Goal: Task Accomplishment & Management: Manage account settings

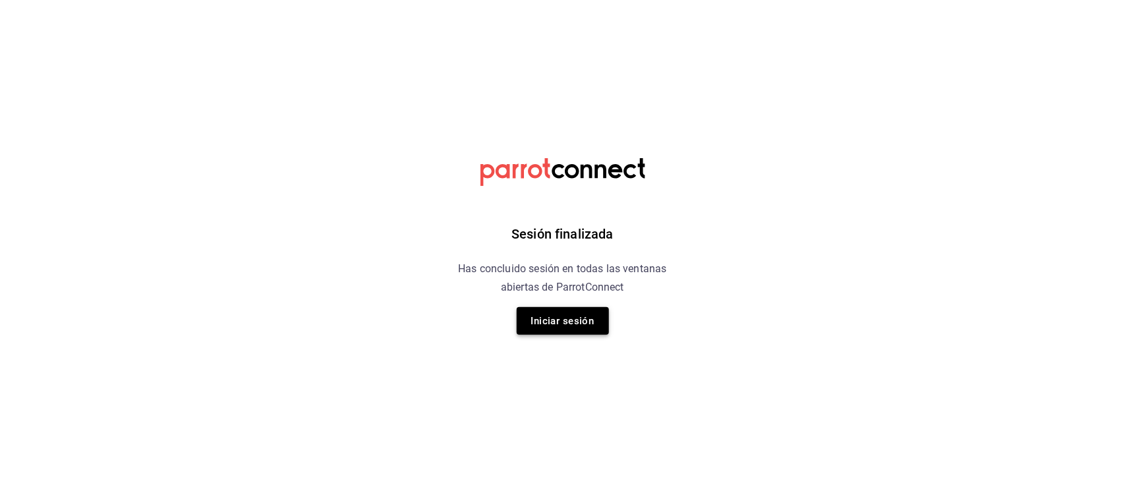
click at [589, 324] on button "Iniciar sesión" at bounding box center [563, 321] width 92 height 28
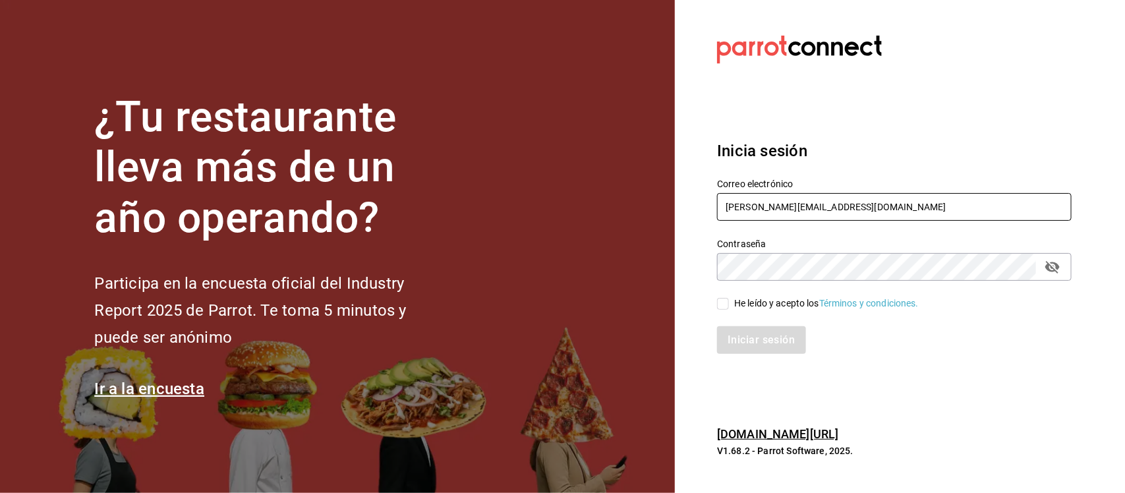
drag, startPoint x: 870, startPoint y: 198, endPoint x: 685, endPoint y: 213, distance: 185.2
click at [685, 213] on section "Datos incorrectos. Verifica que tu Correo o Contraseña estén bien escritos. Ini…" at bounding box center [889, 246] width 428 height 493
paste input "sereia@qro.com Parr0tConnec7"
click at [845, 208] on input "sereia@qro.com Parr0tConnec7" at bounding box center [894, 207] width 355 height 28
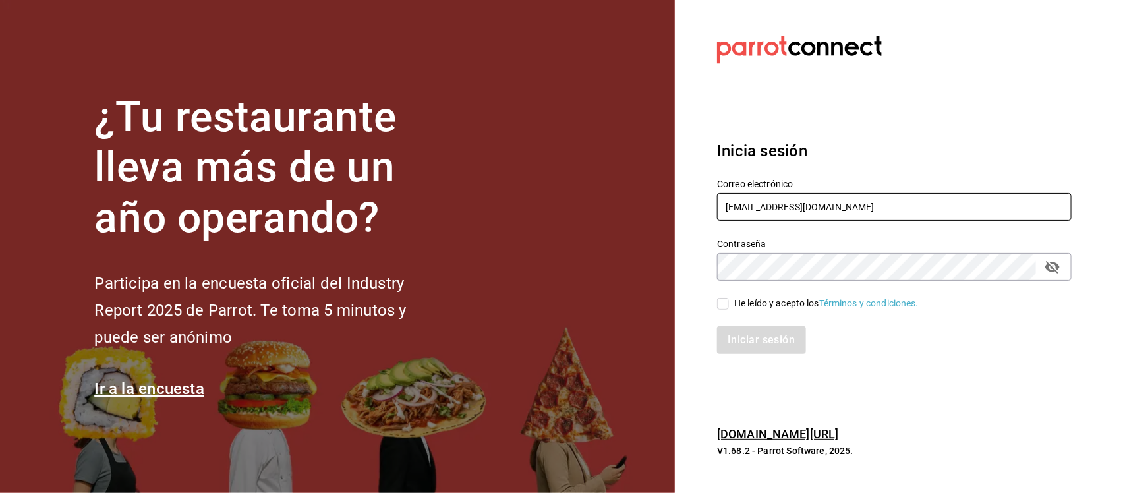
type input "sereia@qro.com"
click at [676, 278] on section "Datos incorrectos. Verifica que tu Correo o Contraseña estén bien escritos. Ini…" at bounding box center [889, 246] width 428 height 493
click at [725, 304] on input "He leído y acepto los Términos y condiciones." at bounding box center [723, 304] width 12 height 12
checkbox input "true"
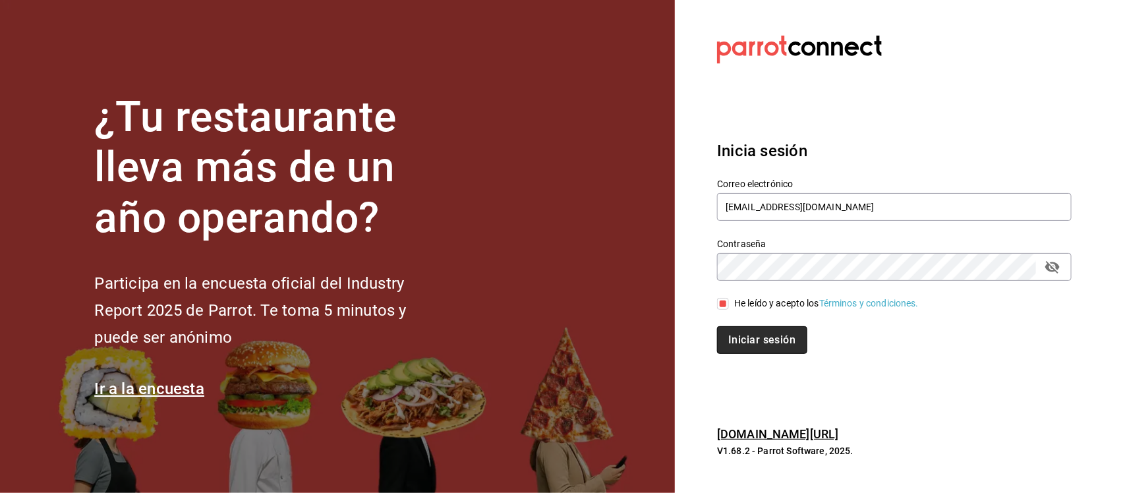
click at [748, 334] on button "Iniciar sesión" at bounding box center [762, 340] width 90 height 28
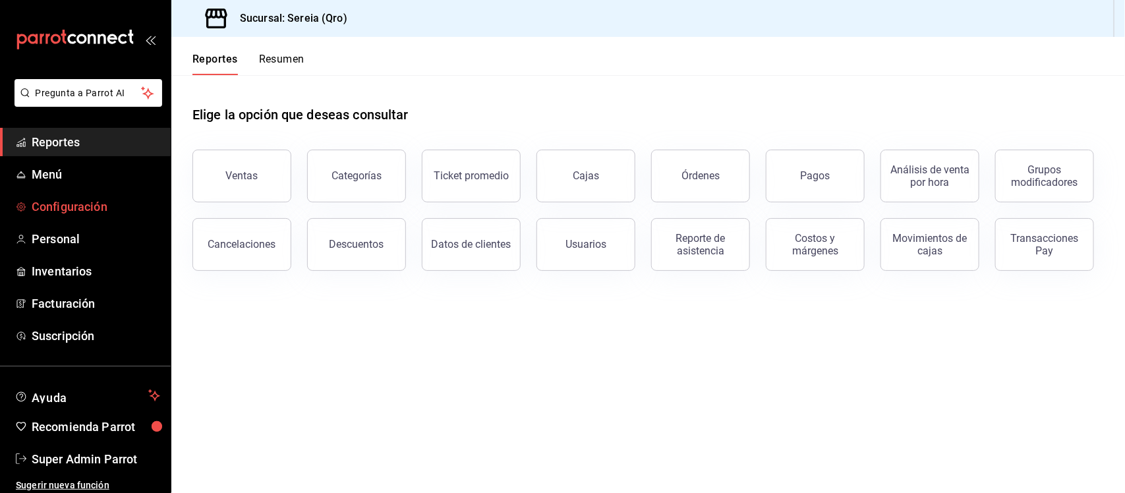
click at [113, 198] on span "Configuración" at bounding box center [96, 207] width 129 height 18
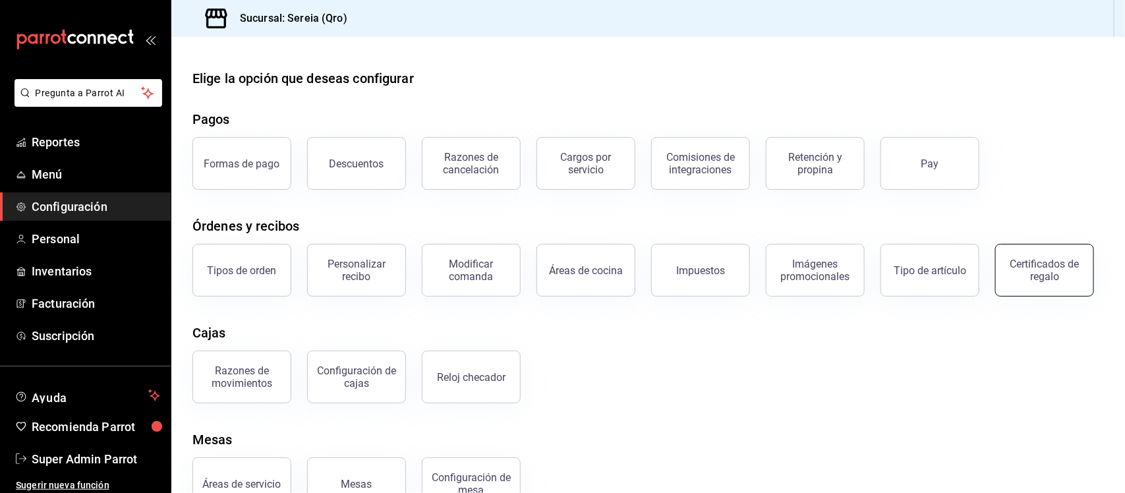
click at [995, 297] on button "Certificados de regalo" at bounding box center [1044, 270] width 99 height 53
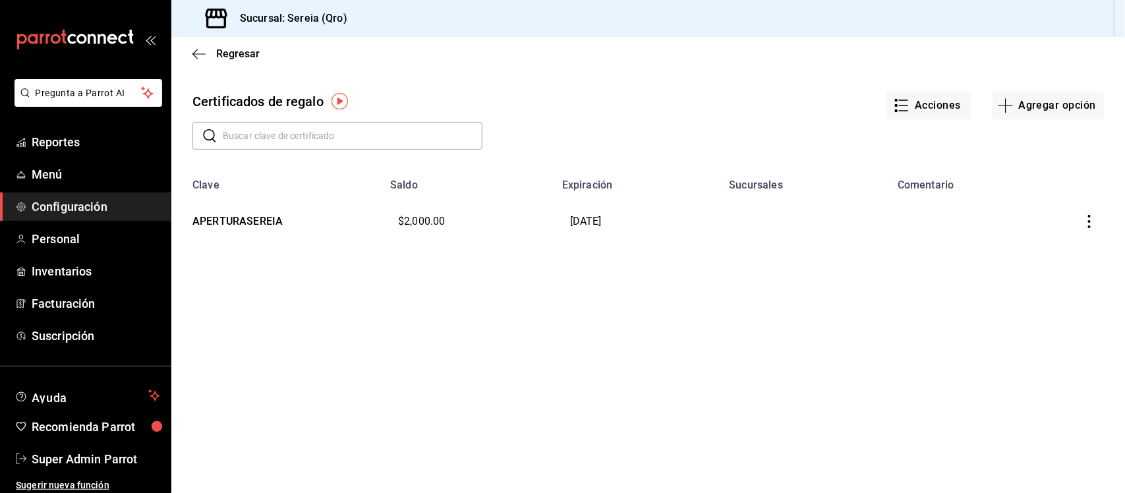
click at [610, 219] on td "29/08/2025" at bounding box center [637, 221] width 167 height 61
click at [1089, 227] on icon "button" at bounding box center [1089, 221] width 3 height 13
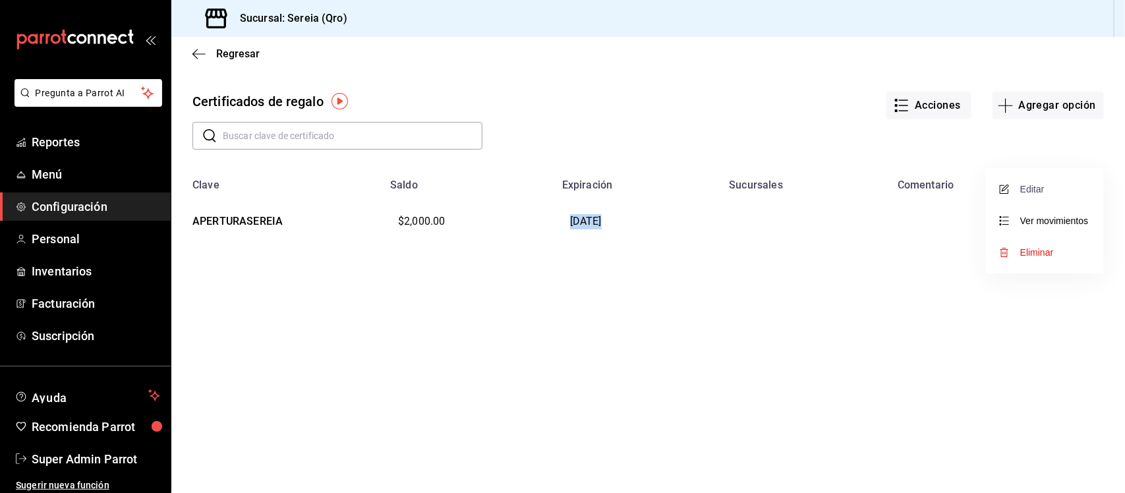
click at [1043, 191] on span "Editar" at bounding box center [1023, 189] width 43 height 11
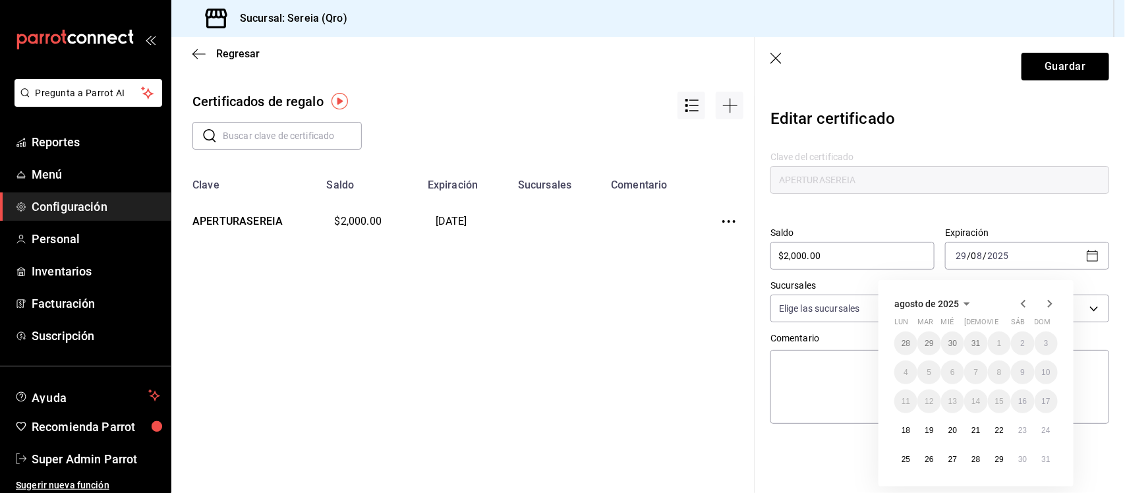
click at [963, 303] on icon "button" at bounding box center [967, 304] width 16 height 16
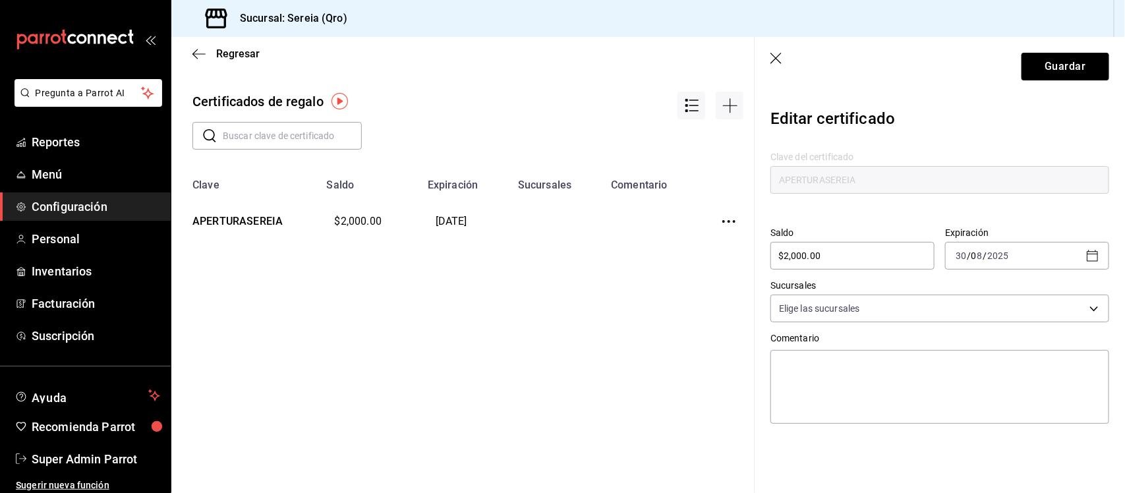
click at [1019, 463] on div "Editar certificado Clave del certificado APERTURASEREIA Saldo $2,000.00 ​ Expir…" at bounding box center [940, 289] width 370 height 386
click at [983, 257] on input "8" at bounding box center [977, 255] width 12 height 11
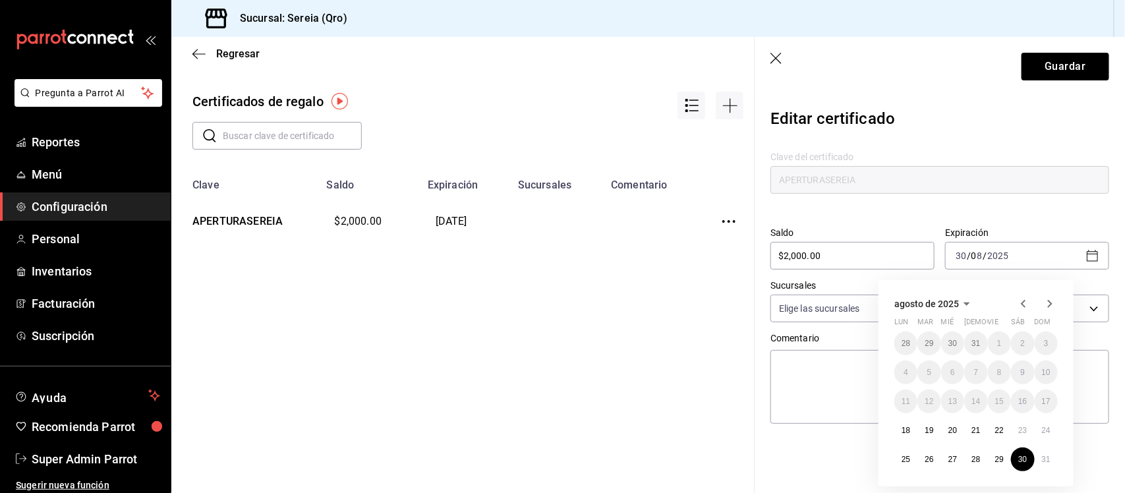
click at [581, 334] on div "Regresar Certificados de regalo ​ ​ Clave Saldo Expiración Sucursales Comentari…" at bounding box center [467, 265] width 593 height 456
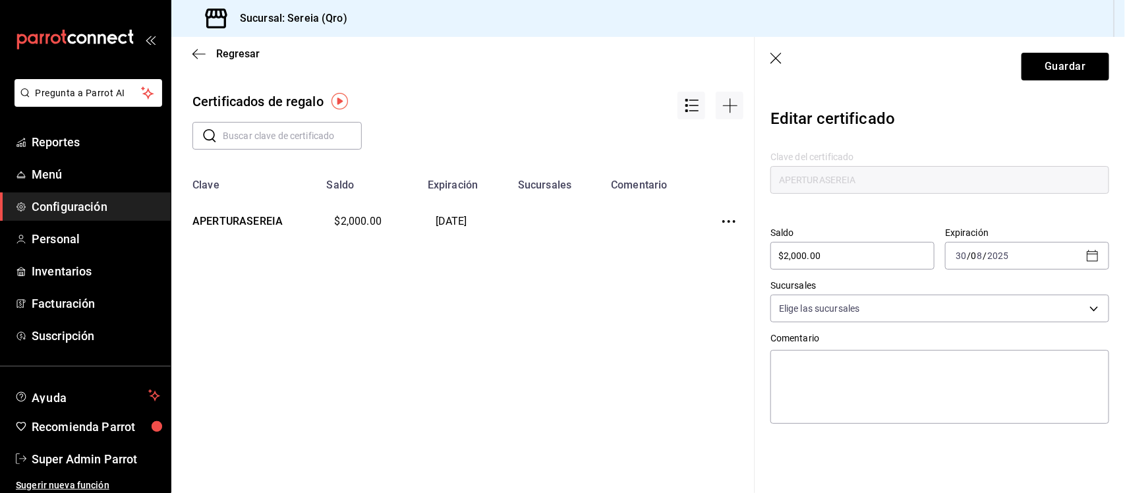
click at [781, 55] on icon "button" at bounding box center [776, 59] width 13 height 13
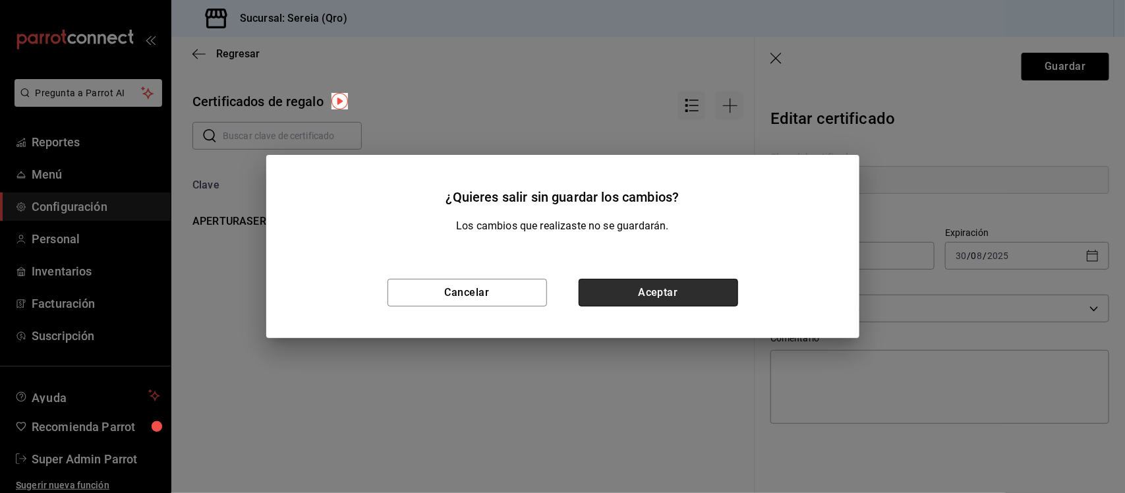
click at [681, 297] on button "Aceptar" at bounding box center [658, 293] width 159 height 28
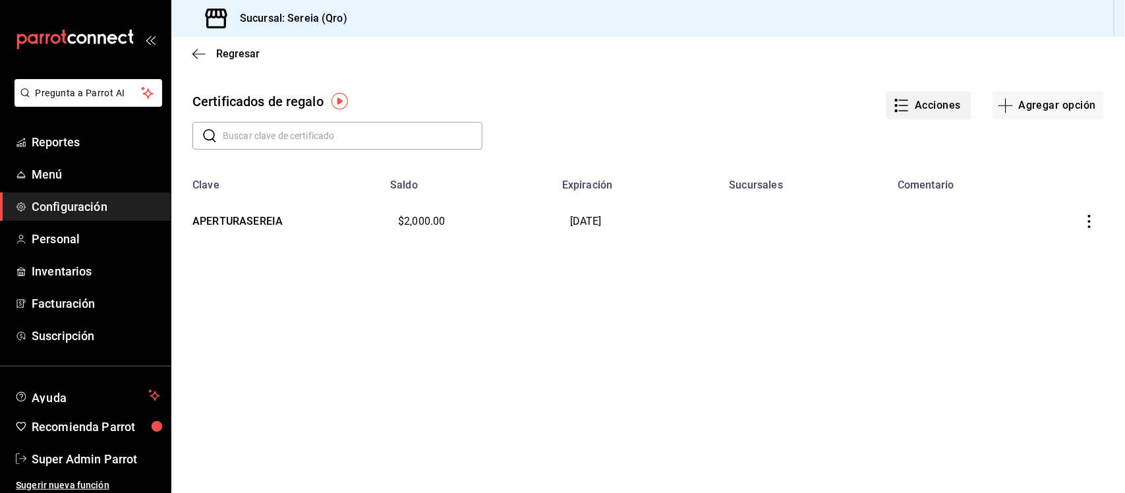
click at [931, 107] on button "Acciones" at bounding box center [928, 106] width 85 height 28
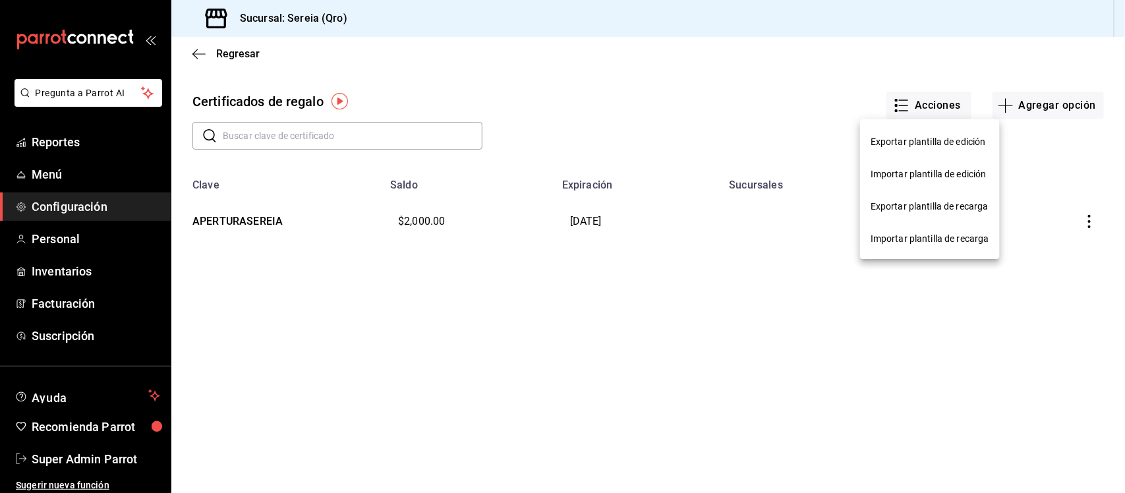
click at [931, 143] on span "Exportar plantilla de edición" at bounding box center [930, 142] width 119 height 14
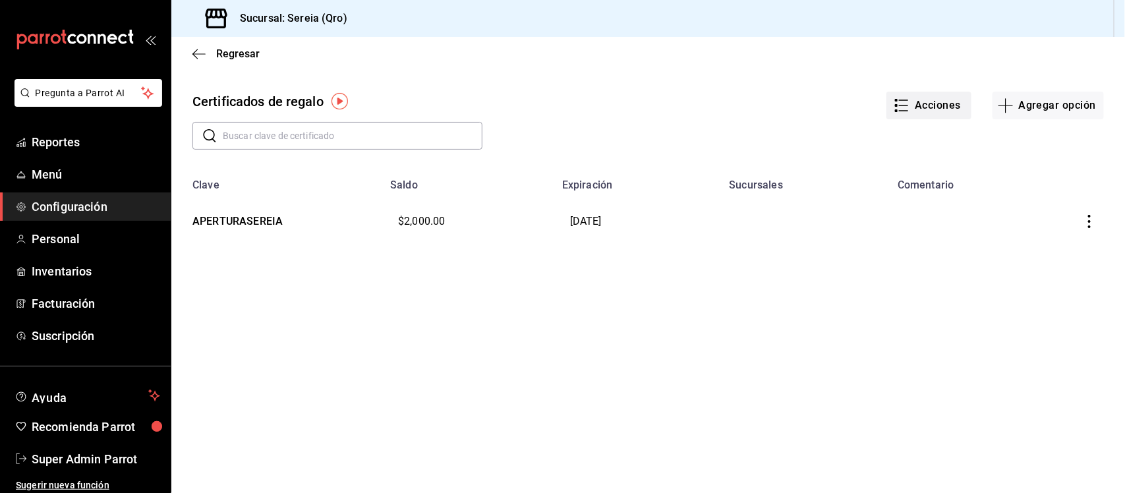
click at [926, 106] on button "Acciones" at bounding box center [928, 106] width 85 height 28
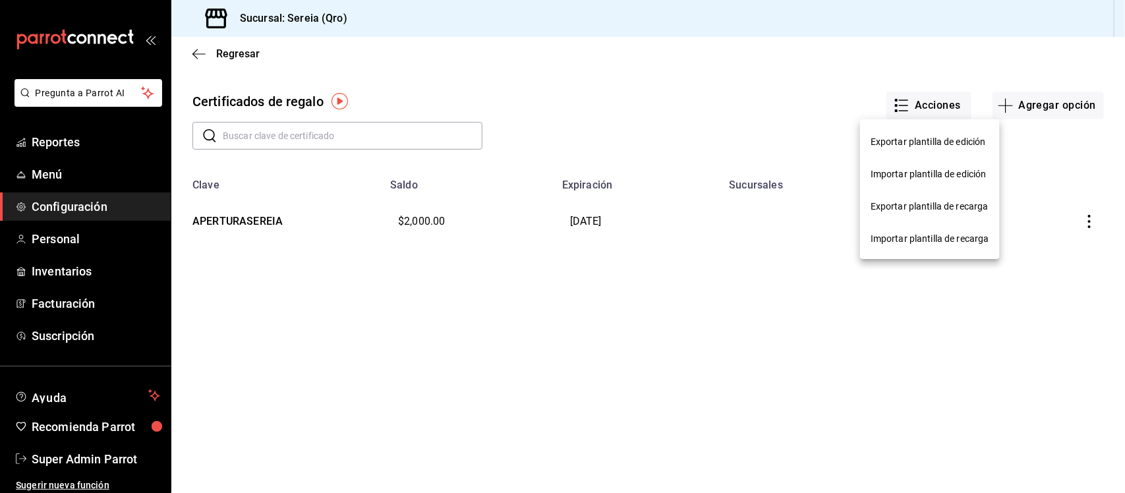
click at [921, 169] on div "Importar plantilla de edición" at bounding box center [929, 174] width 116 height 14
click at [0, 0] on input "Importar plantilla de edición" at bounding box center [0, 0] width 0 height 0
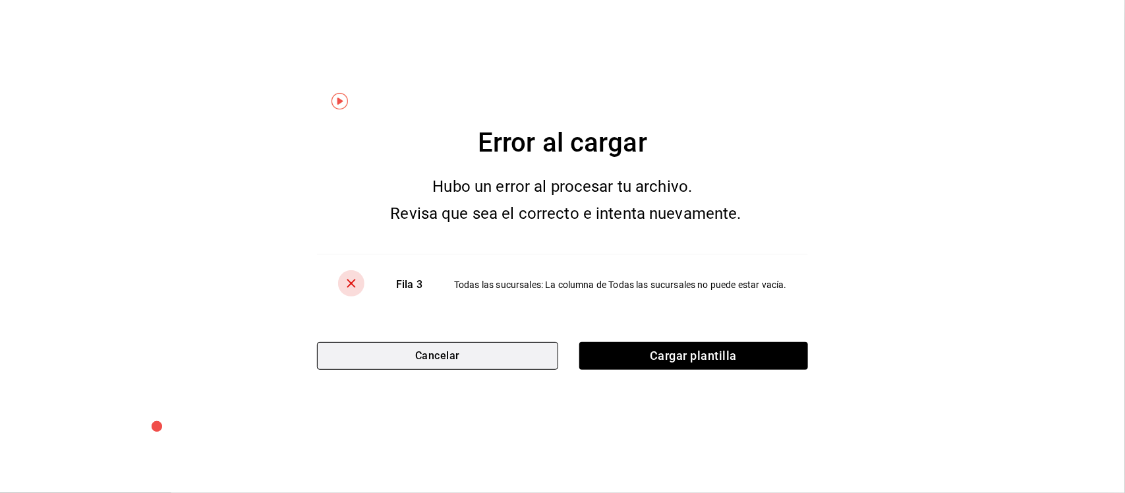
click at [518, 361] on button "Cancelar" at bounding box center [437, 356] width 241 height 28
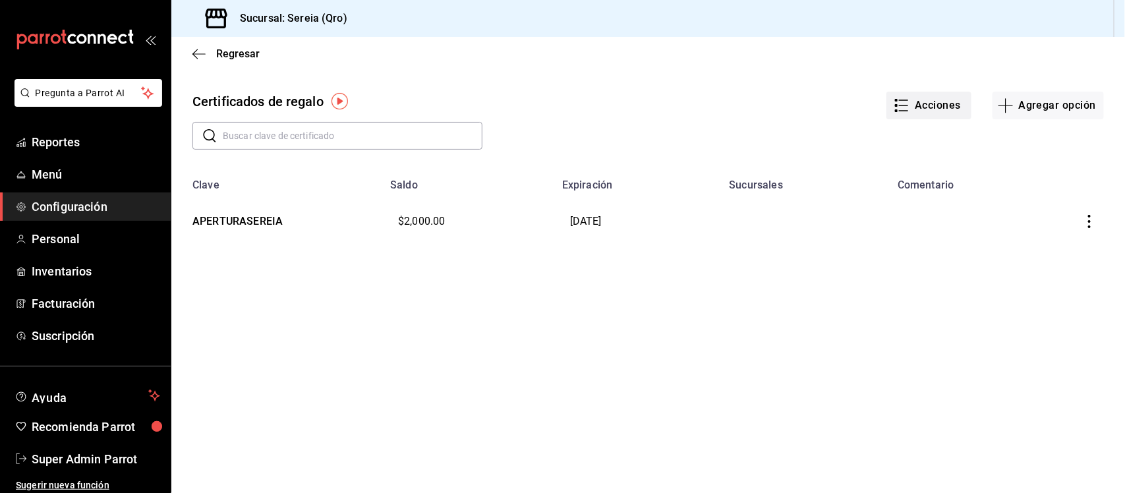
click at [934, 109] on button "Acciones" at bounding box center [928, 106] width 85 height 28
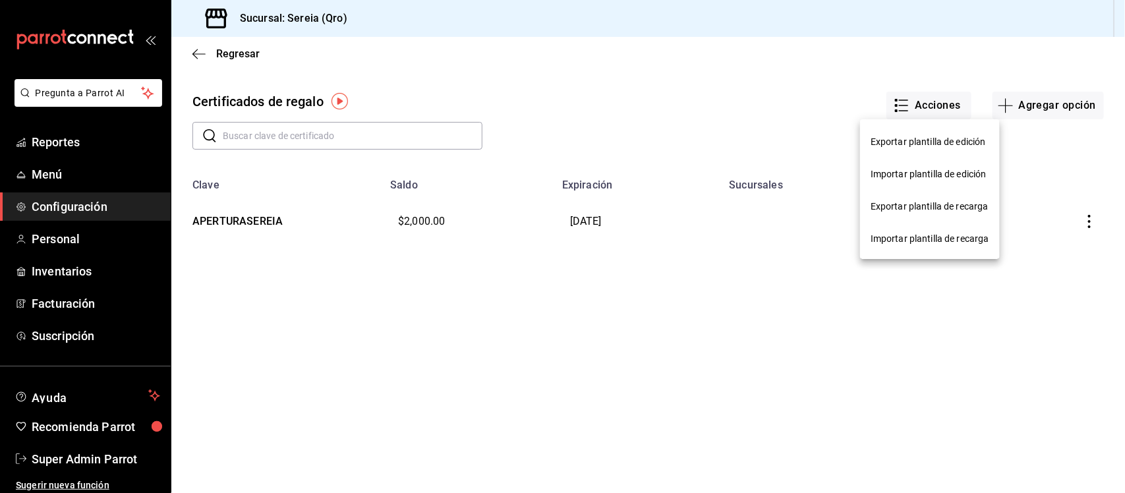
click at [923, 171] on div "Importar plantilla de edición" at bounding box center [929, 174] width 116 height 14
click at [0, 0] on input "Importar plantilla de edición" at bounding box center [0, 0] width 0 height 0
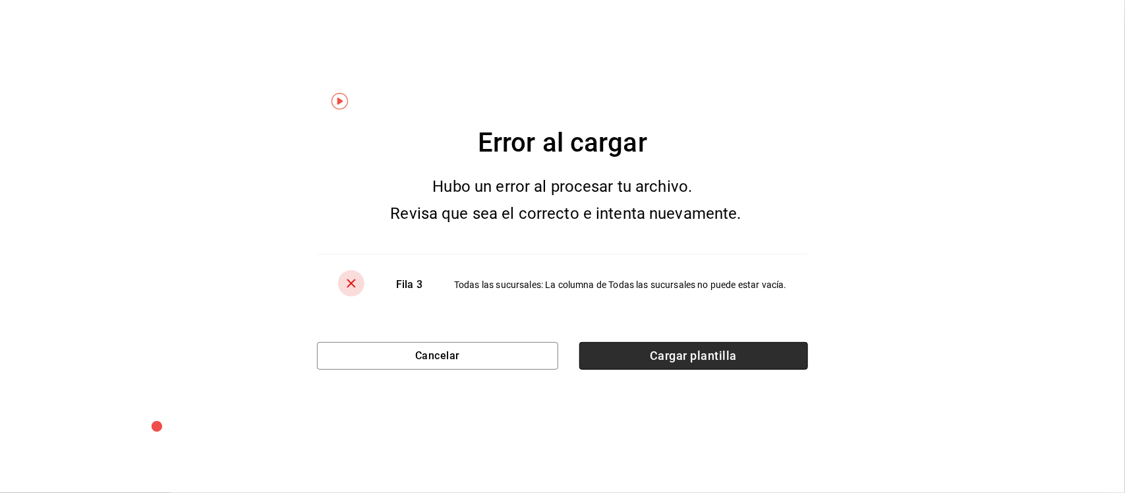
click at [638, 343] on span "Cargar plantilla" at bounding box center [693, 356] width 229 height 28
click at [0, 0] on input "Cargar plantilla" at bounding box center [0, 0] width 0 height 0
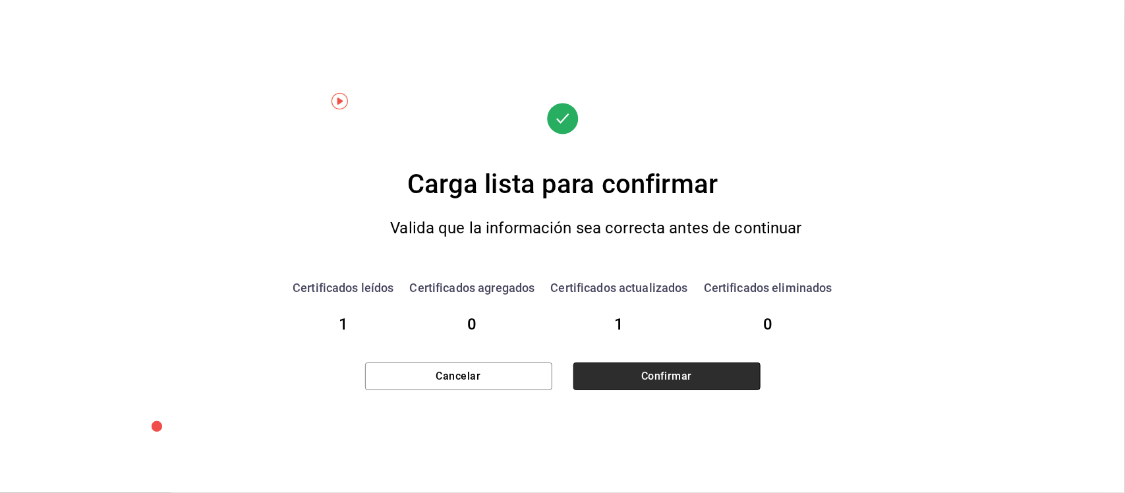
click at [666, 378] on button "Confirmar" at bounding box center [666, 376] width 187 height 28
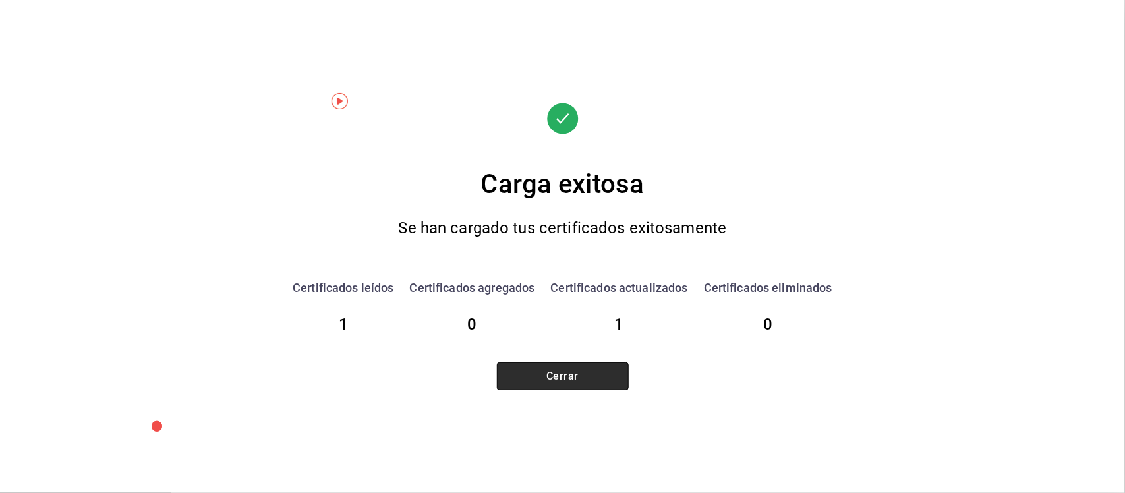
click at [578, 378] on button "Cerrar" at bounding box center [563, 376] width 132 height 28
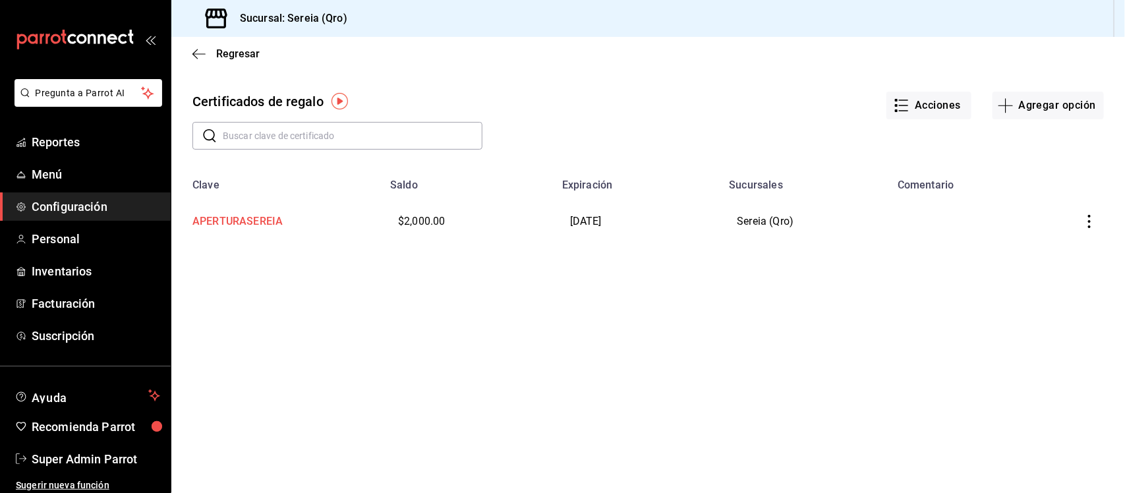
click at [259, 221] on td "APERTURASEREIA" at bounding box center [276, 221] width 211 height 61
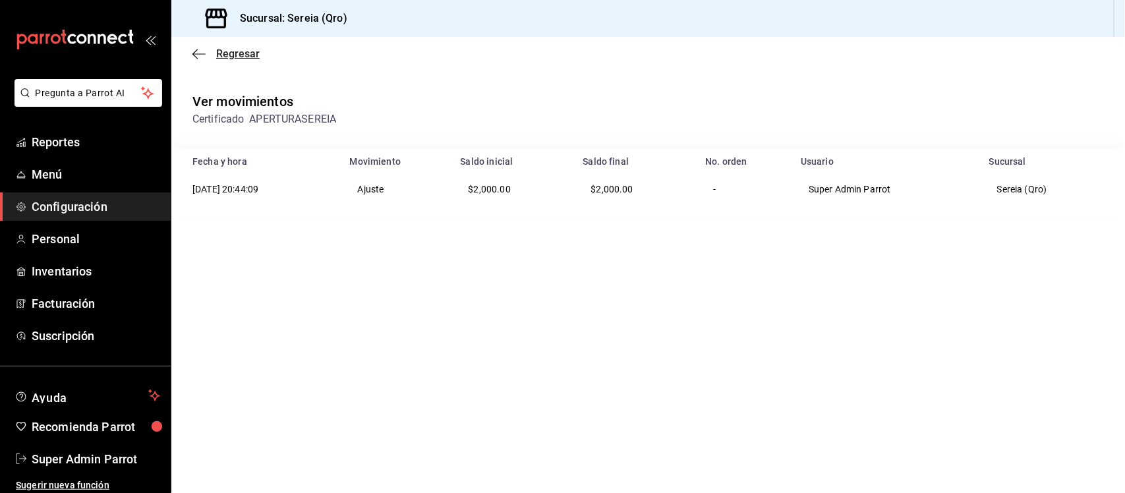
click at [196, 49] on icon "button" at bounding box center [194, 54] width 5 height 10
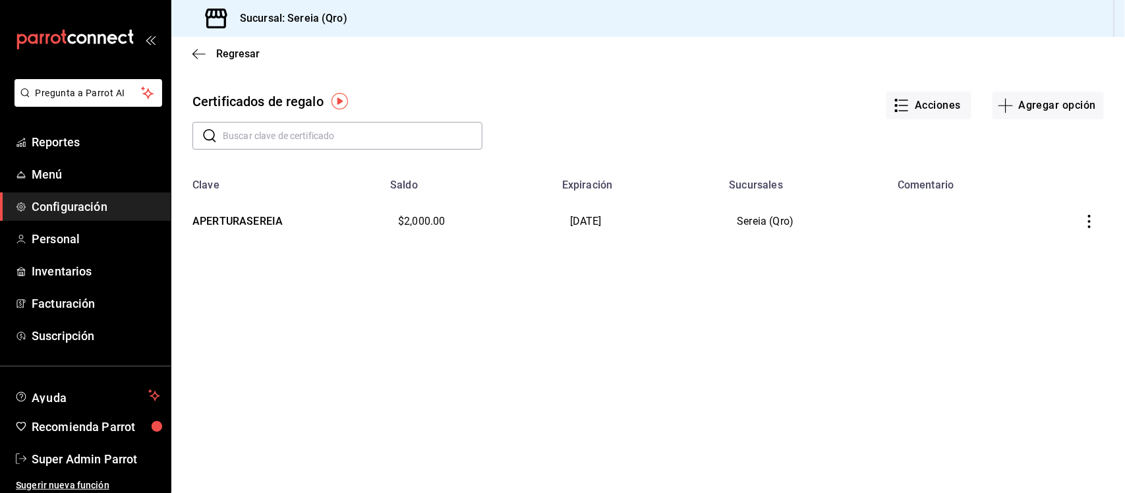
click at [1089, 217] on icon "button" at bounding box center [1089, 221] width 13 height 13
click at [1028, 193] on span "Editar" at bounding box center [1023, 189] width 43 height 11
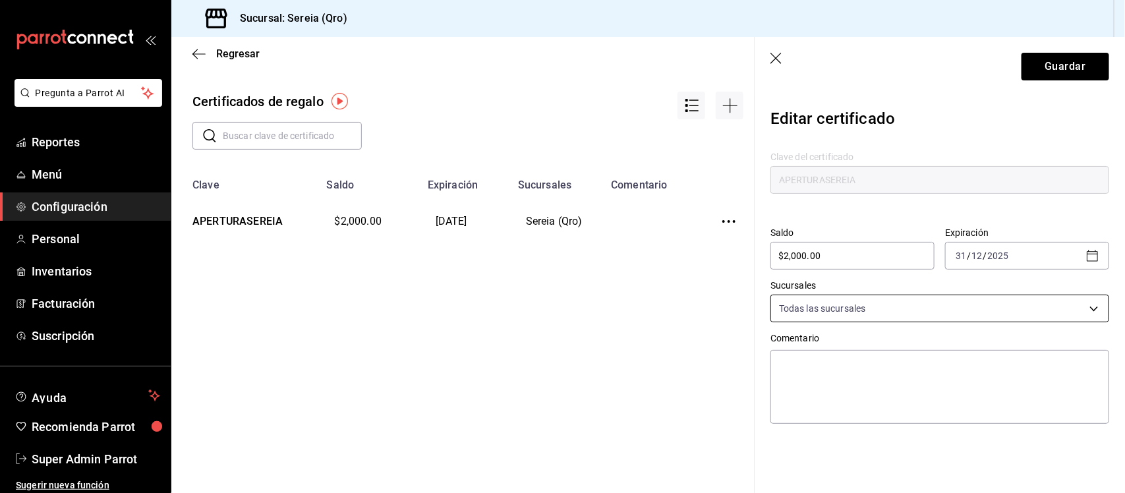
click at [911, 310] on body "Pregunta a Parrot AI Reportes Menú Configuración Personal Inventarios Facturaci…" at bounding box center [562, 246] width 1125 height 493
click at [848, 360] on span "Todas las sucursales" at bounding box center [954, 356] width 289 height 14
click at [805, 399] on div "Todas las sucursales Sereia (Qro)" at bounding box center [940, 375] width 337 height 73
click at [712, 397] on div at bounding box center [562, 246] width 1125 height 493
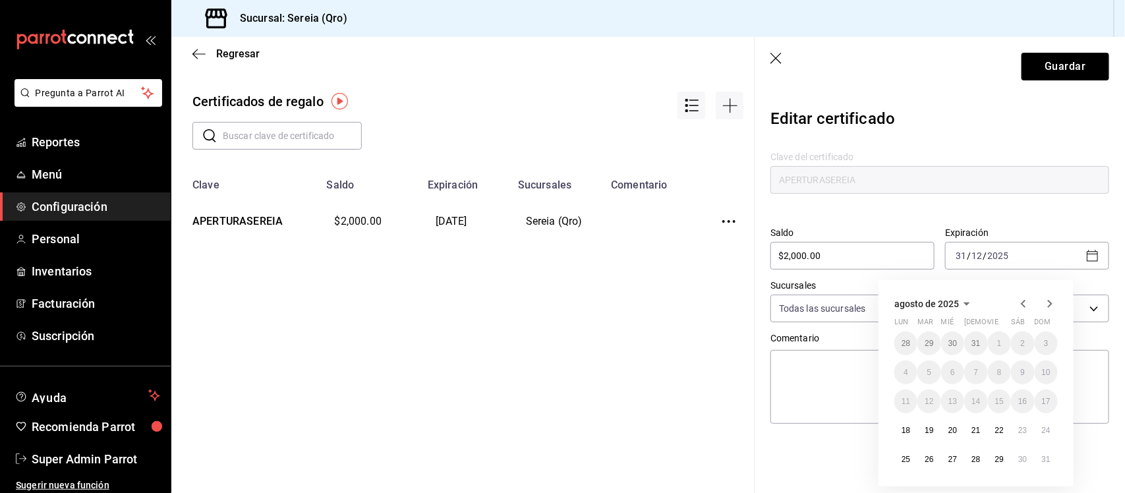
click at [1043, 303] on icon "button" at bounding box center [1050, 304] width 16 height 16
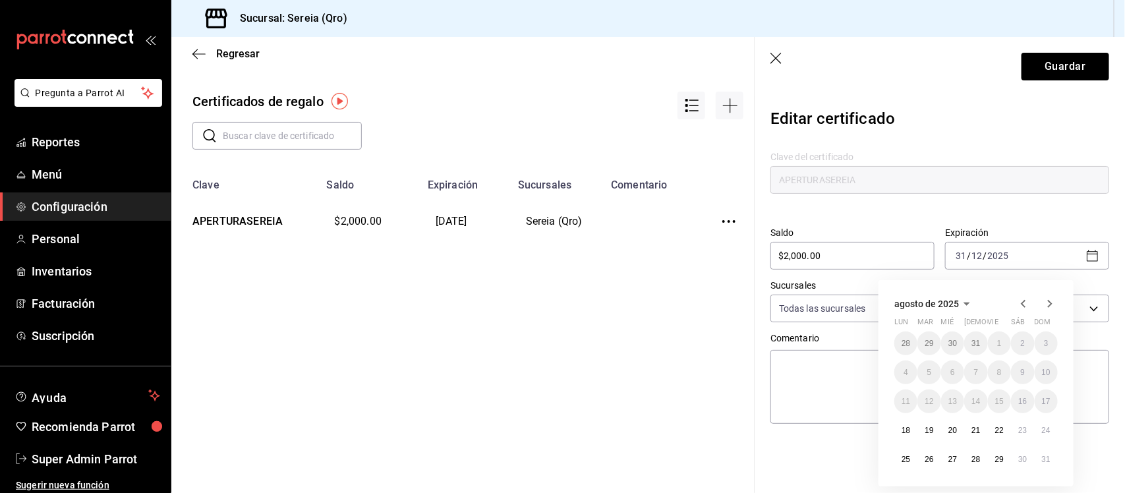
click at [1043, 303] on icon "button" at bounding box center [1050, 304] width 16 height 16
click at [1047, 305] on icon "button" at bounding box center [1050, 304] width 16 height 16
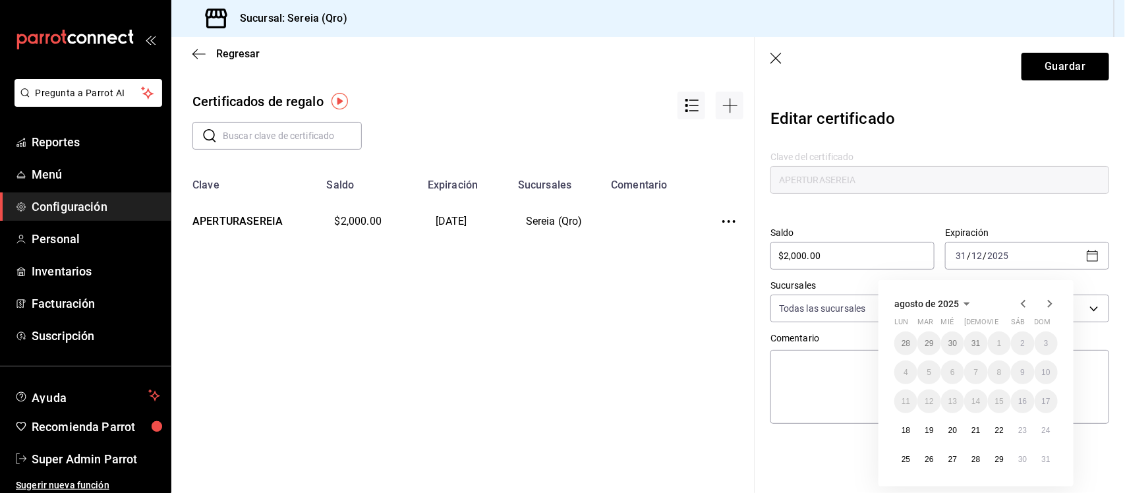
click at [1047, 305] on icon "button" at bounding box center [1050, 304] width 16 height 16
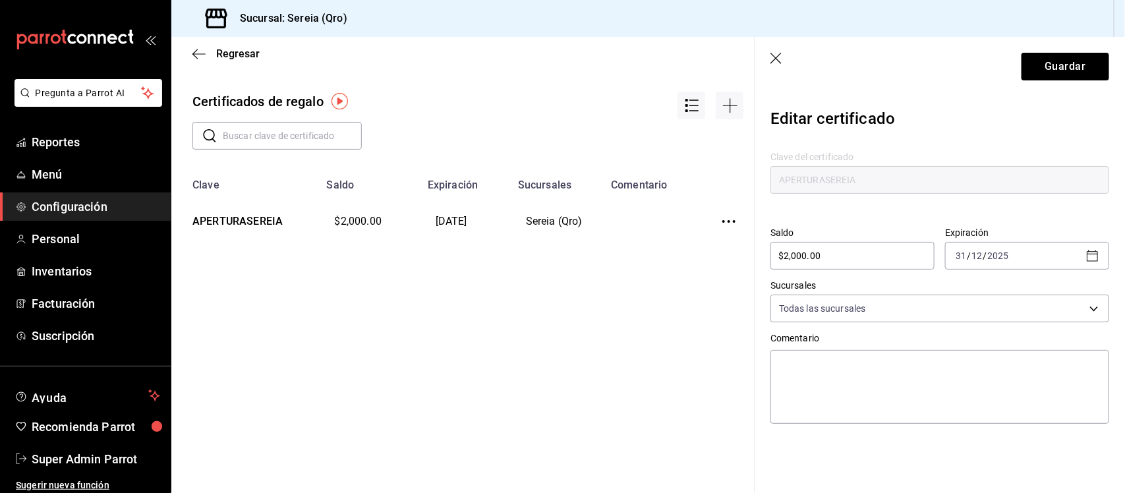
click at [779, 57] on icon "button" at bounding box center [776, 59] width 13 height 13
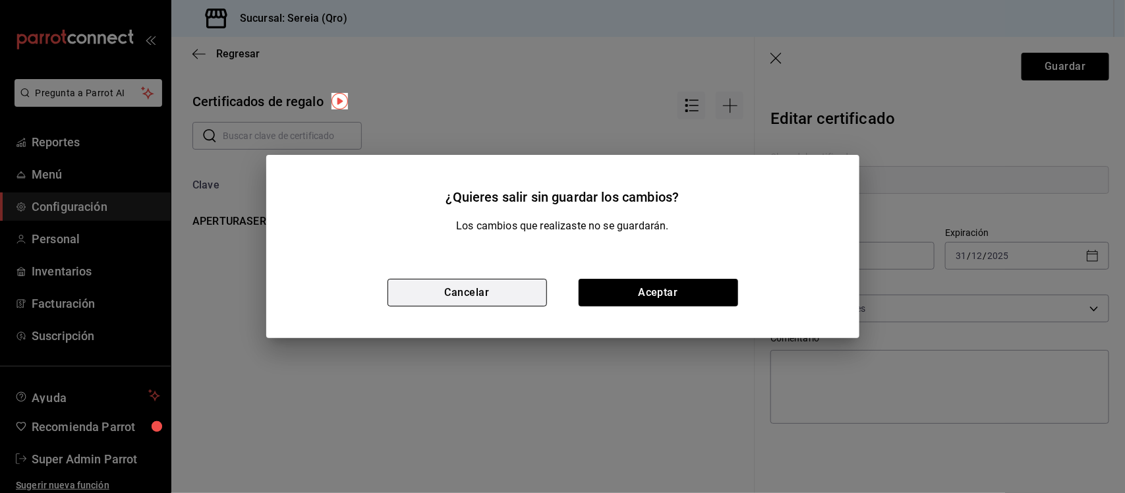
click at [473, 293] on button "Cancelar" at bounding box center [467, 293] width 159 height 28
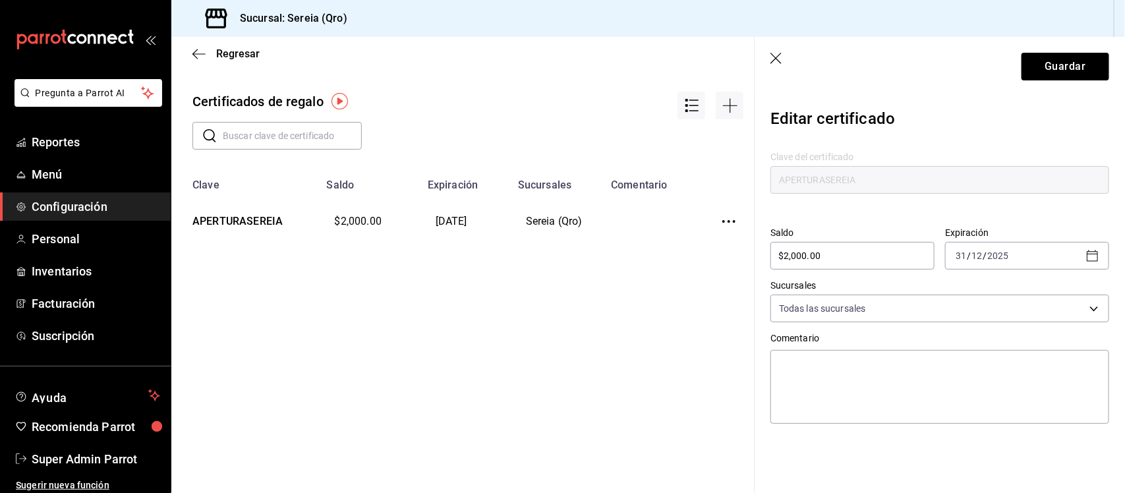
click at [775, 60] on icon "button" at bounding box center [776, 59] width 13 height 13
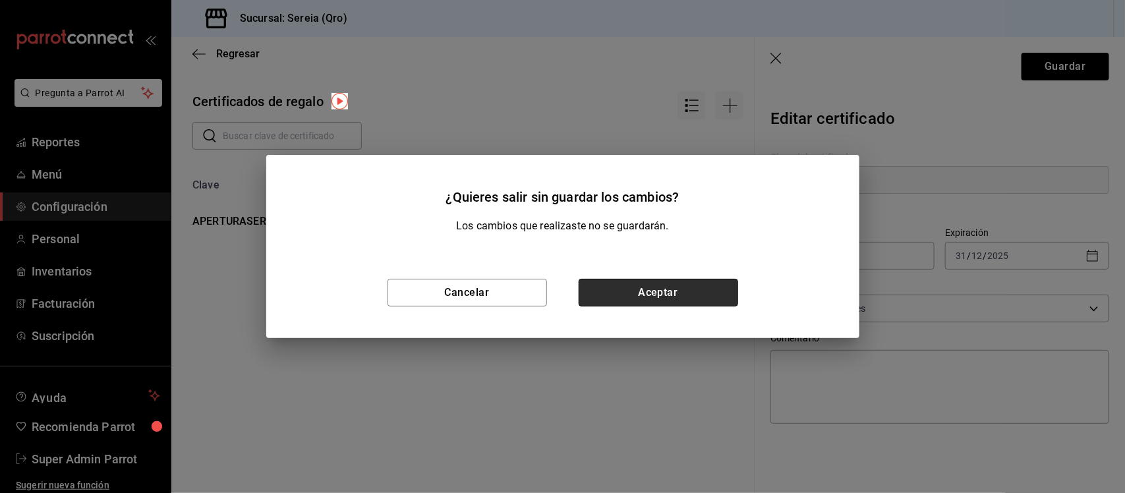
click at [661, 289] on button "Aceptar" at bounding box center [658, 293] width 159 height 28
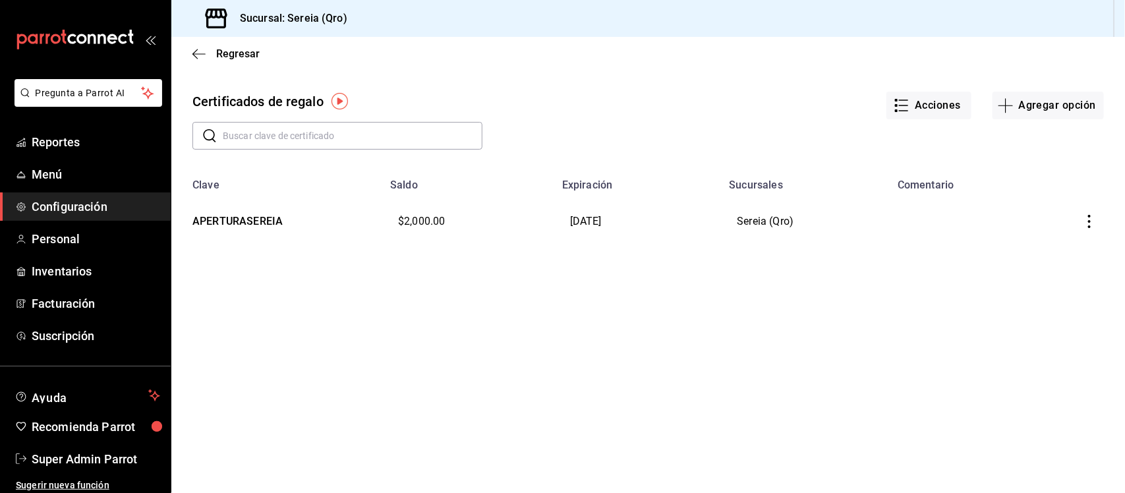
click at [1083, 222] on icon "button" at bounding box center [1089, 221] width 13 height 13
click at [1048, 196] on li "Editar" at bounding box center [1045, 189] width 118 height 32
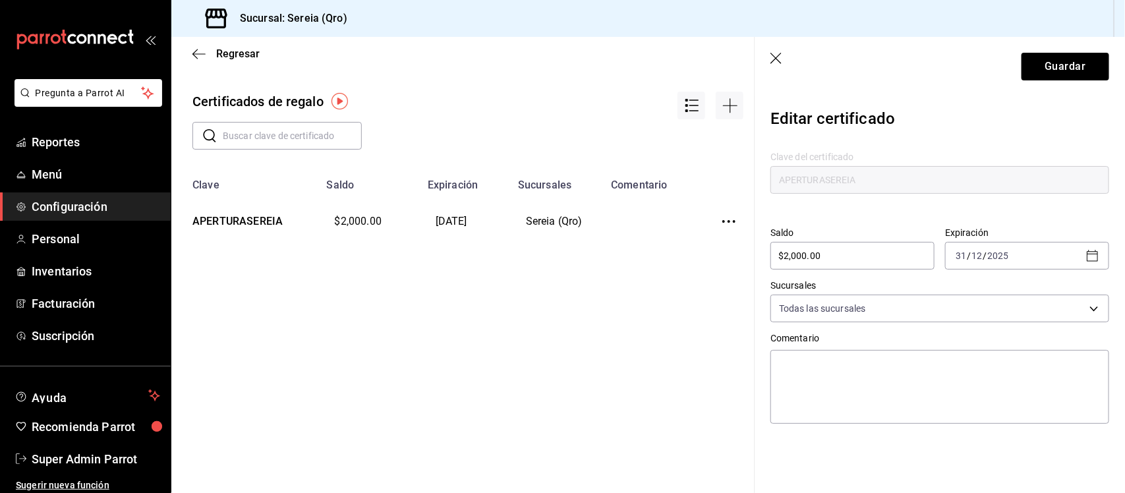
click at [1092, 254] on icon "button" at bounding box center [1092, 255] width 11 height 11
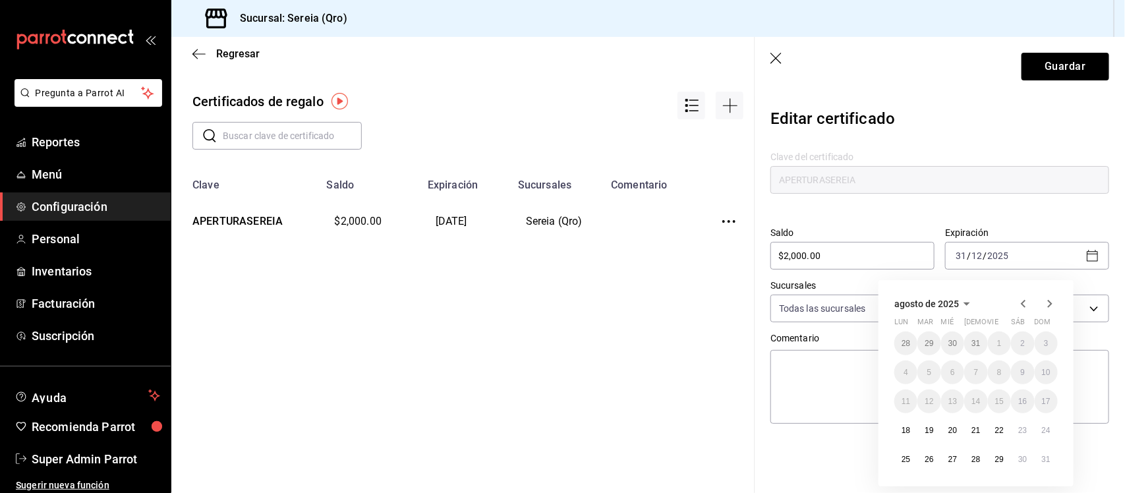
click at [1049, 308] on icon "button" at bounding box center [1050, 304] width 16 height 16
drag, startPoint x: 1049, startPoint y: 300, endPoint x: 966, endPoint y: 301, distance: 82.4
click at [966, 301] on icon "button" at bounding box center [967, 304] width 16 height 16
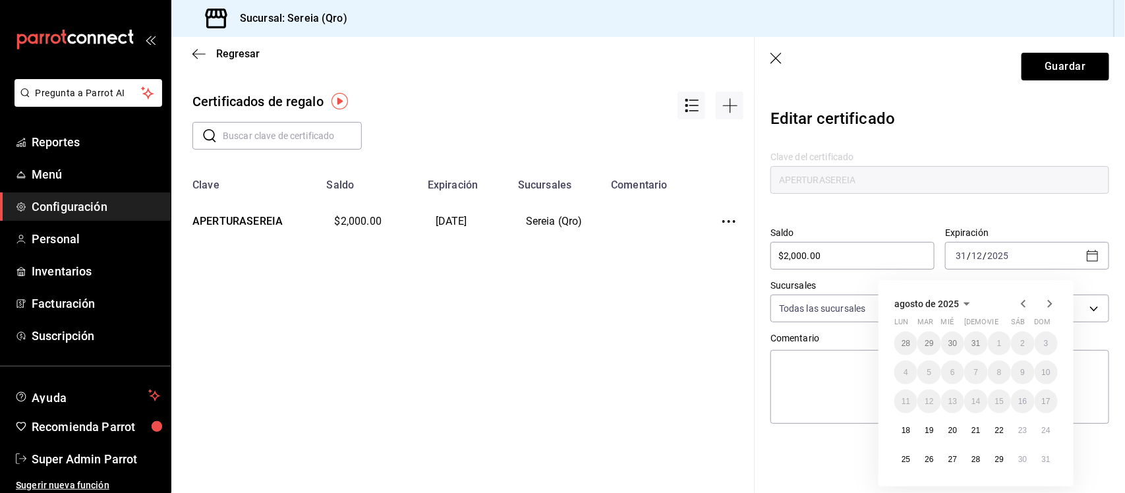
click at [771, 46] on header "Guardar" at bounding box center [940, 66] width 370 height 59
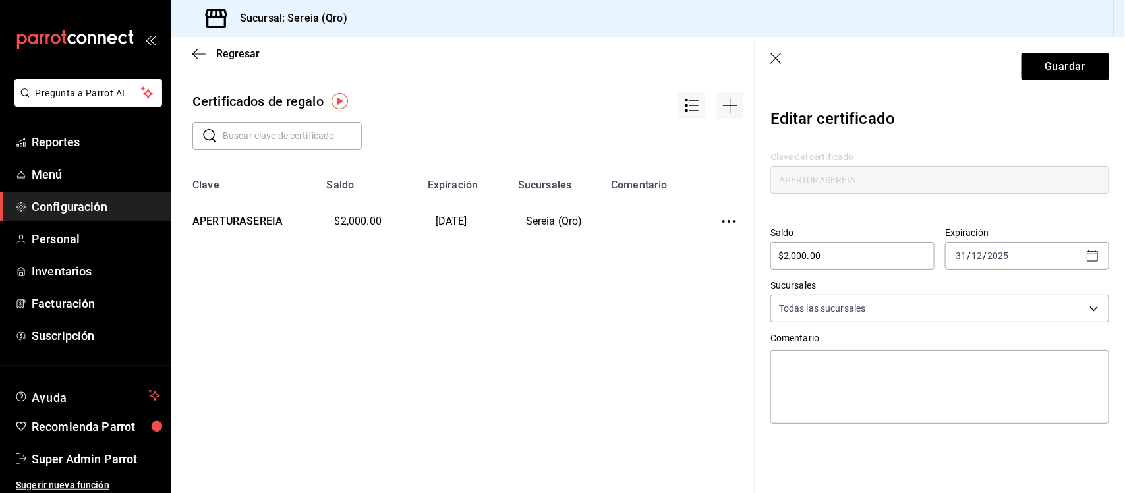
click at [778, 54] on icon "button" at bounding box center [776, 59] width 13 height 13
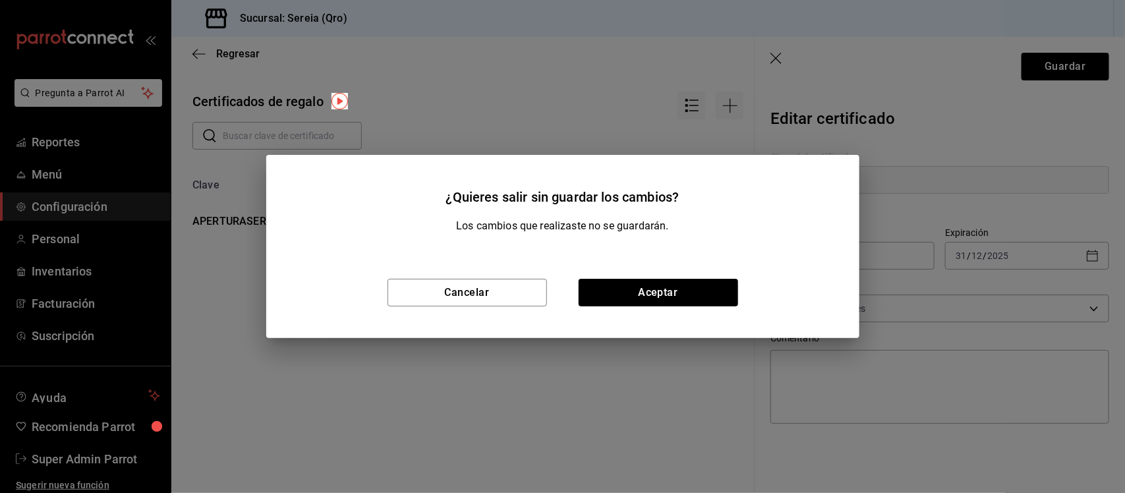
click at [687, 277] on div "Cancelar Aceptar" at bounding box center [562, 292] width 593 height 91
click at [687, 285] on button "Aceptar" at bounding box center [658, 293] width 159 height 28
